Goal: Task Accomplishment & Management: Use online tool/utility

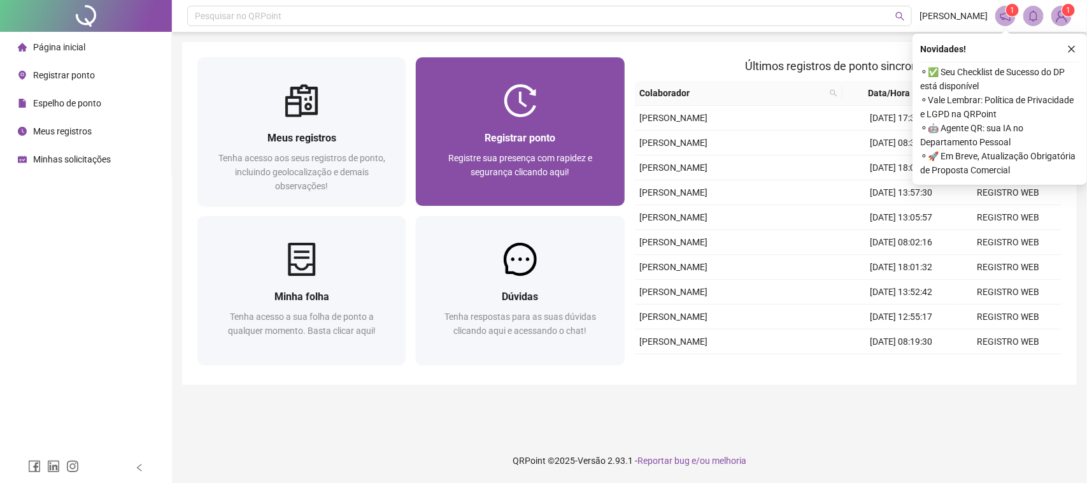
click at [559, 113] on div at bounding box center [520, 100] width 208 height 33
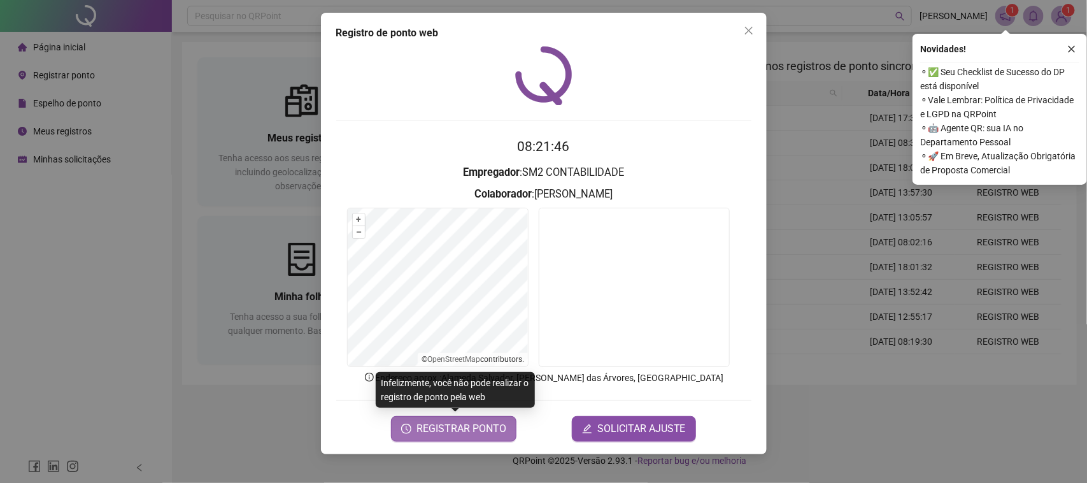
click at [449, 429] on span "REGISTRAR PONTO" at bounding box center [462, 428] width 90 height 15
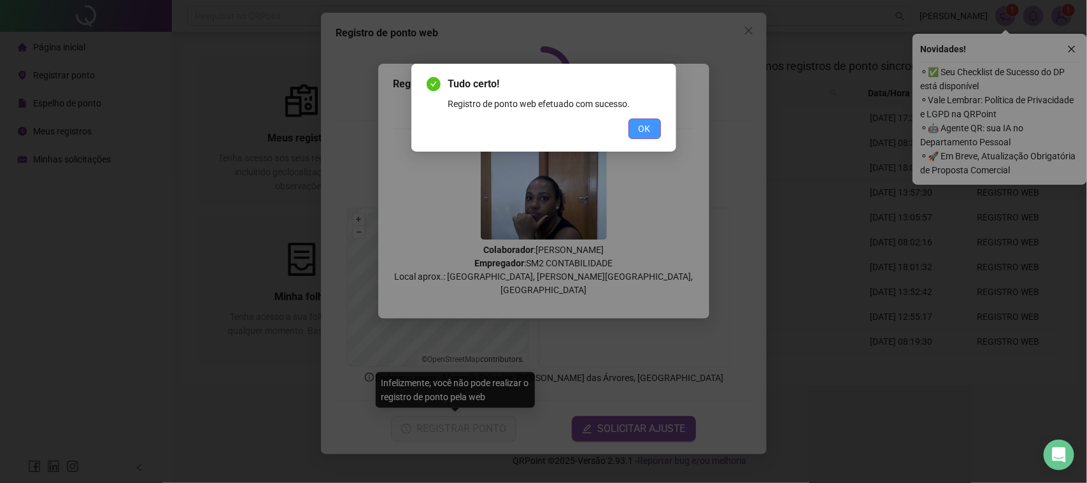
click at [635, 128] on button "OK" at bounding box center [645, 128] width 32 height 20
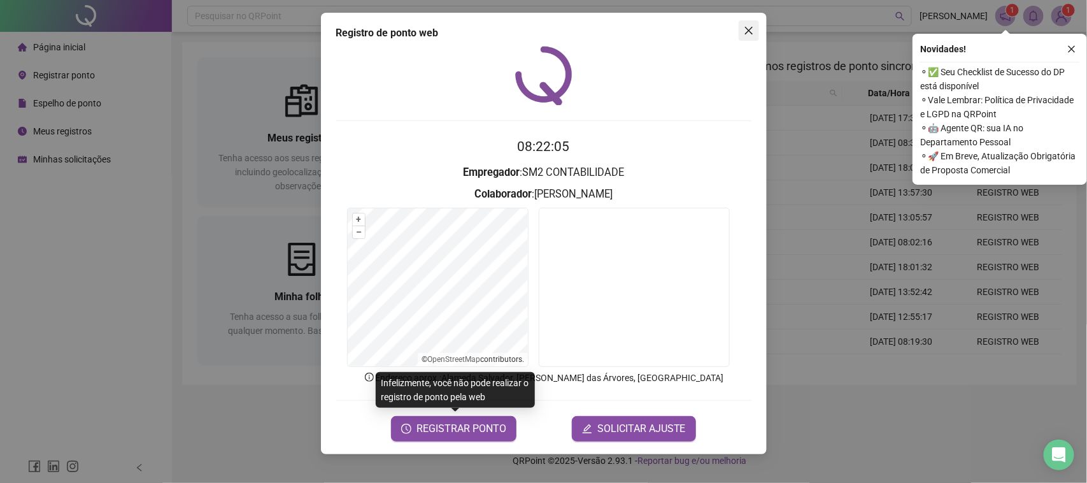
click at [746, 36] on button "Close" at bounding box center [749, 30] width 20 height 20
